Goal: Task Accomplishment & Management: Use online tool/utility

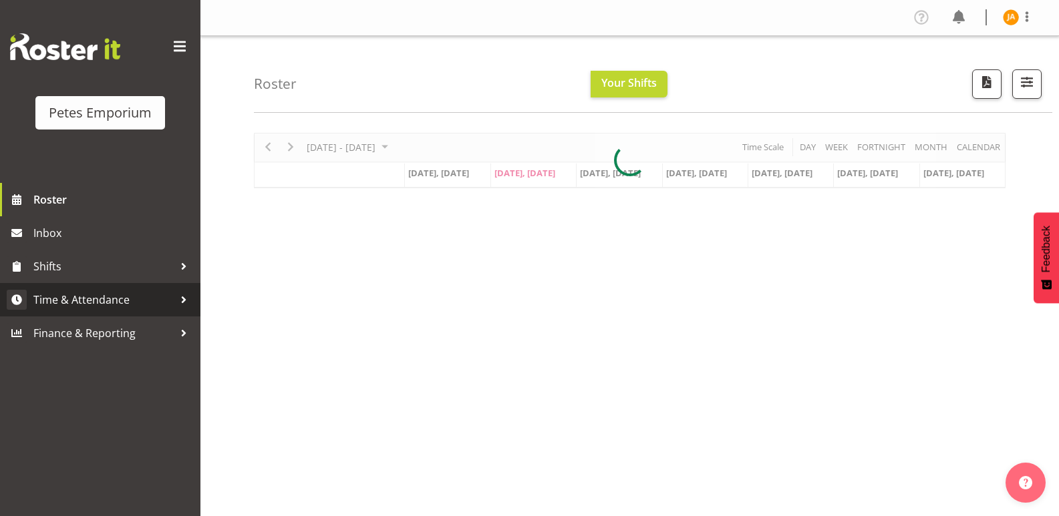
click at [106, 295] on span "Time & Attendance" at bounding box center [103, 300] width 140 height 20
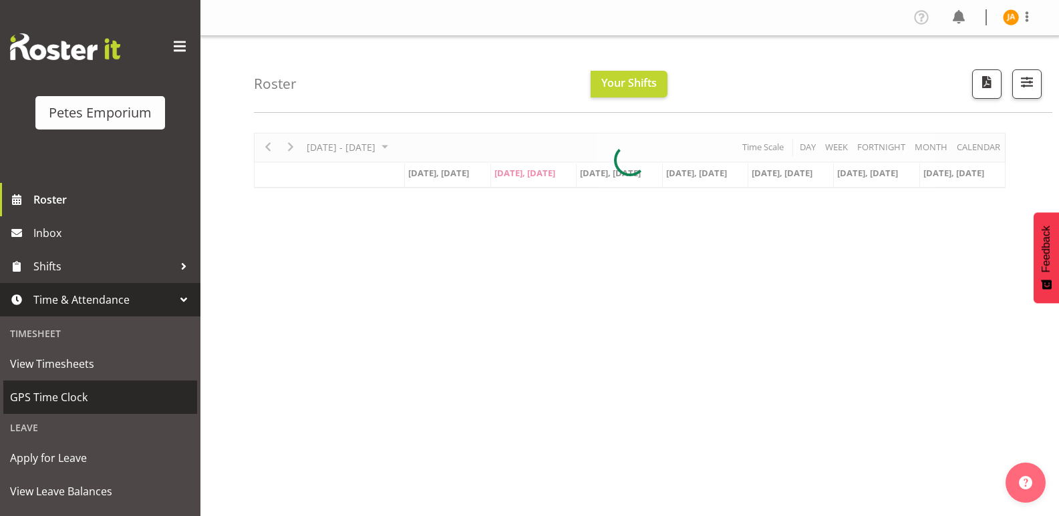
click at [69, 394] on span "GPS Time Clock" at bounding box center [100, 397] width 180 height 20
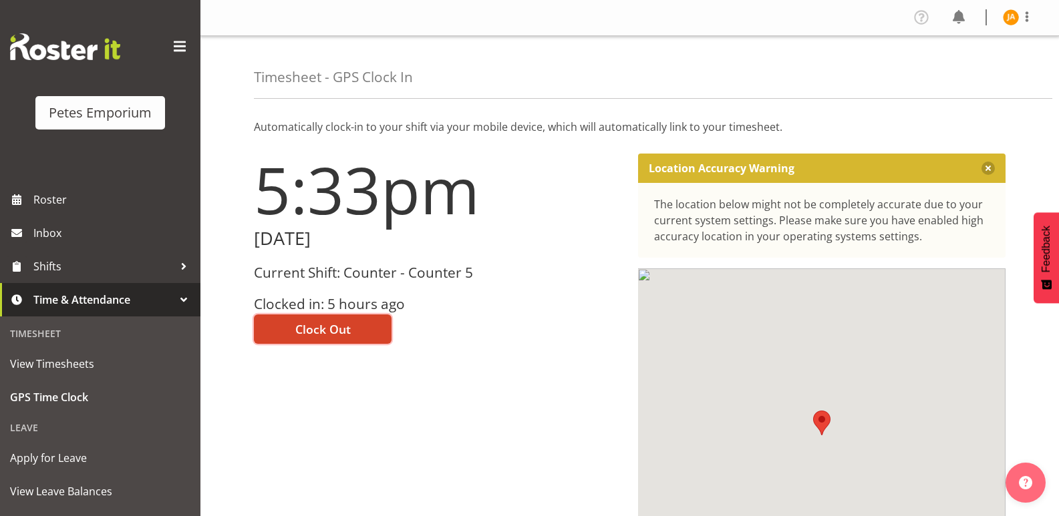
click at [339, 328] on span "Clock Out" at bounding box center [322, 329] width 55 height 17
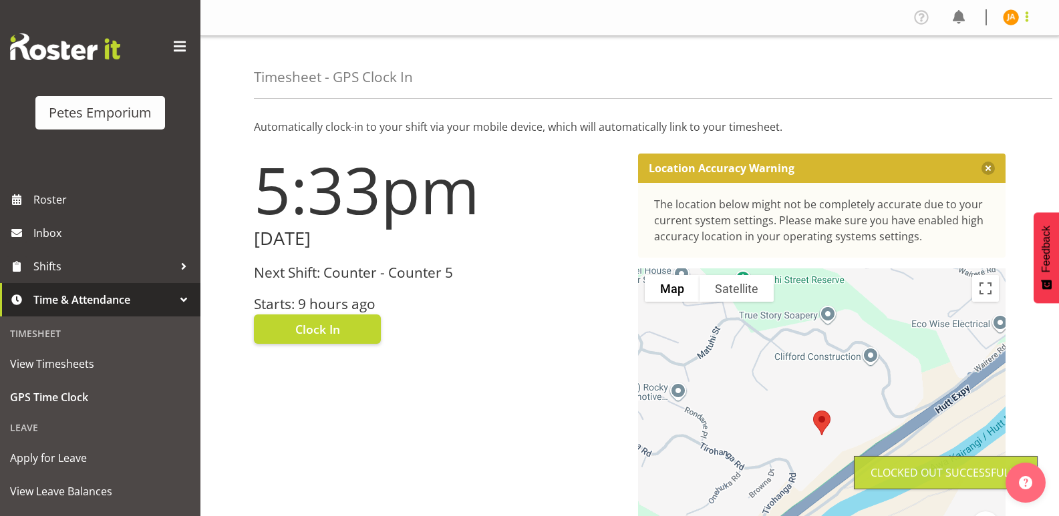
click at [1023, 16] on span at bounding box center [1027, 17] width 16 height 16
click at [968, 71] on link "Log Out" at bounding box center [971, 70] width 128 height 24
